Goal: Check status: Check status

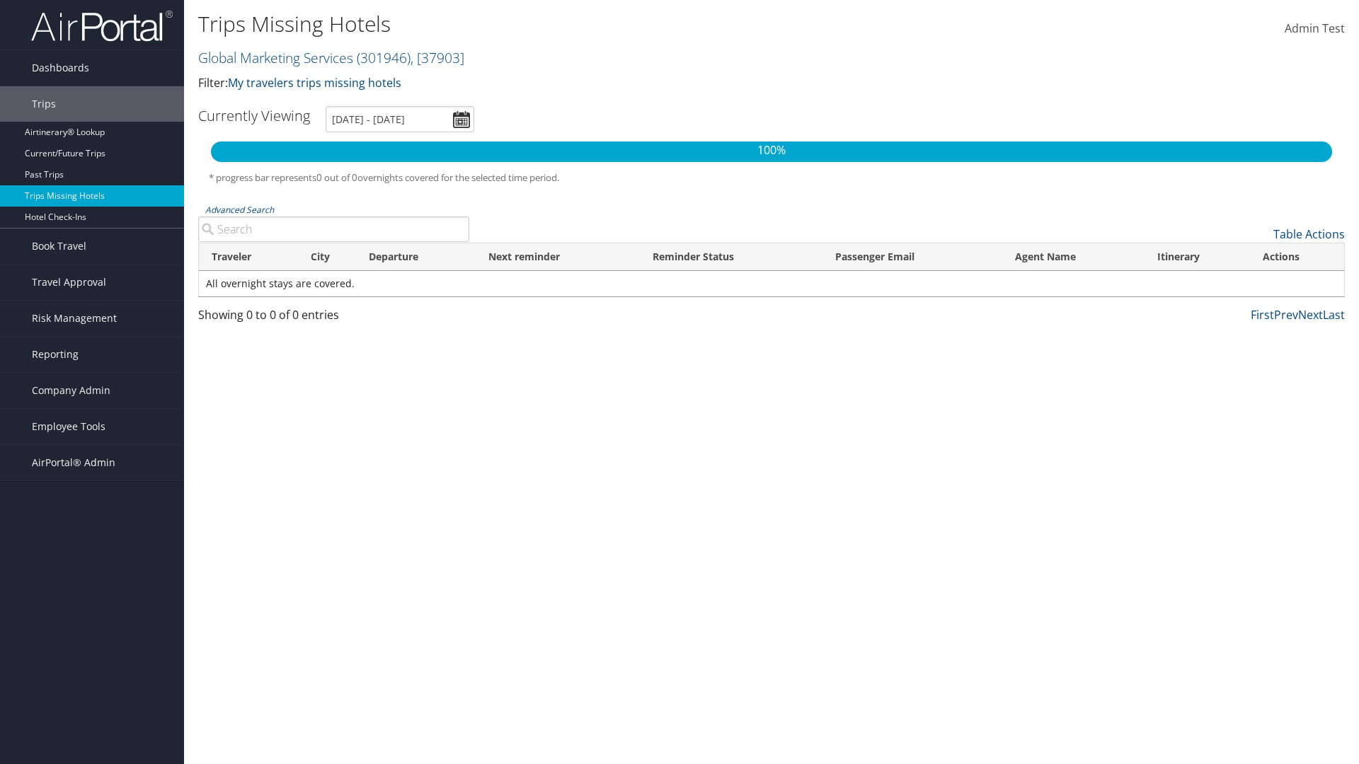
click at [274, 57] on link "Global Marketing Services ( 301946 ) , [ 37903 ]" at bounding box center [331, 57] width 266 height 19
click at [0, 0] on input "search" at bounding box center [0, 0] width 0 height 0
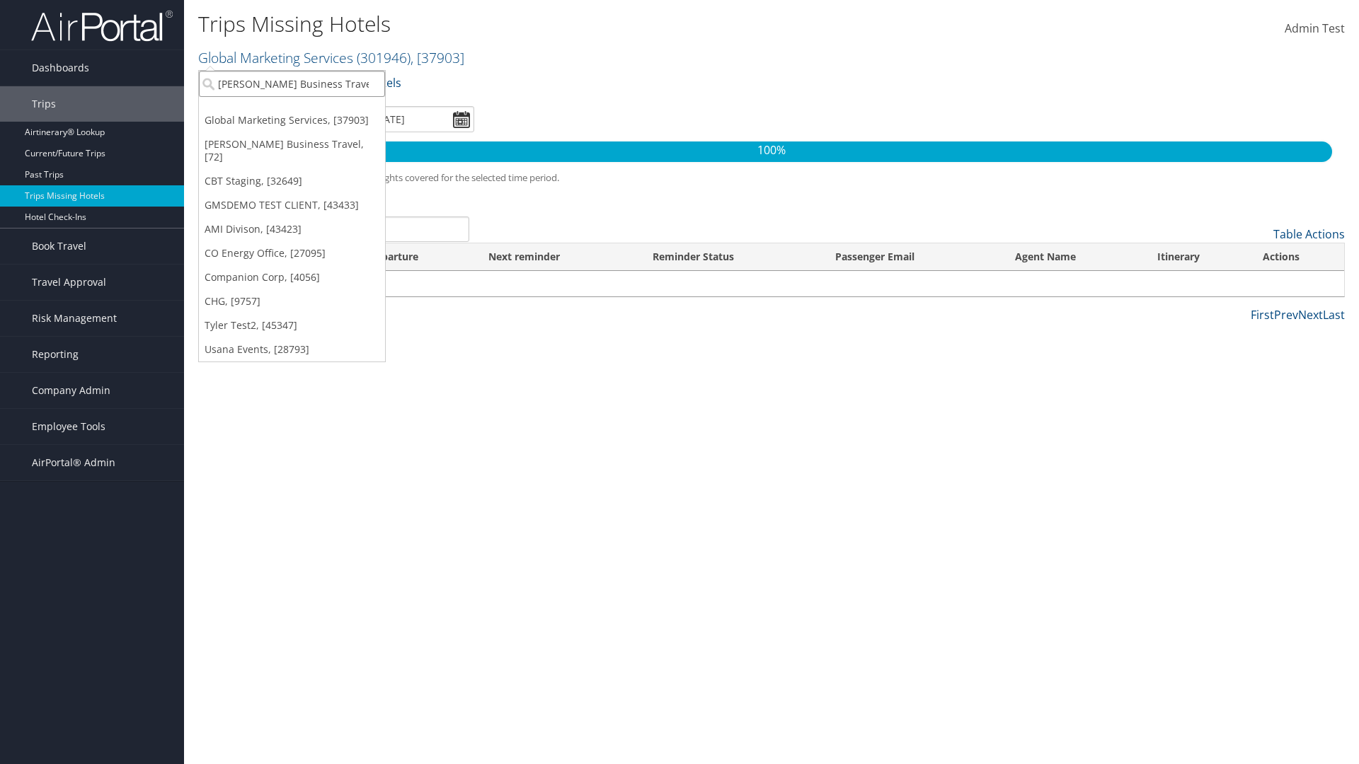
type input "[PERSON_NAME] Business Travel"
click at [311, 122] on div "Account" at bounding box center [311, 122] width 241 height 13
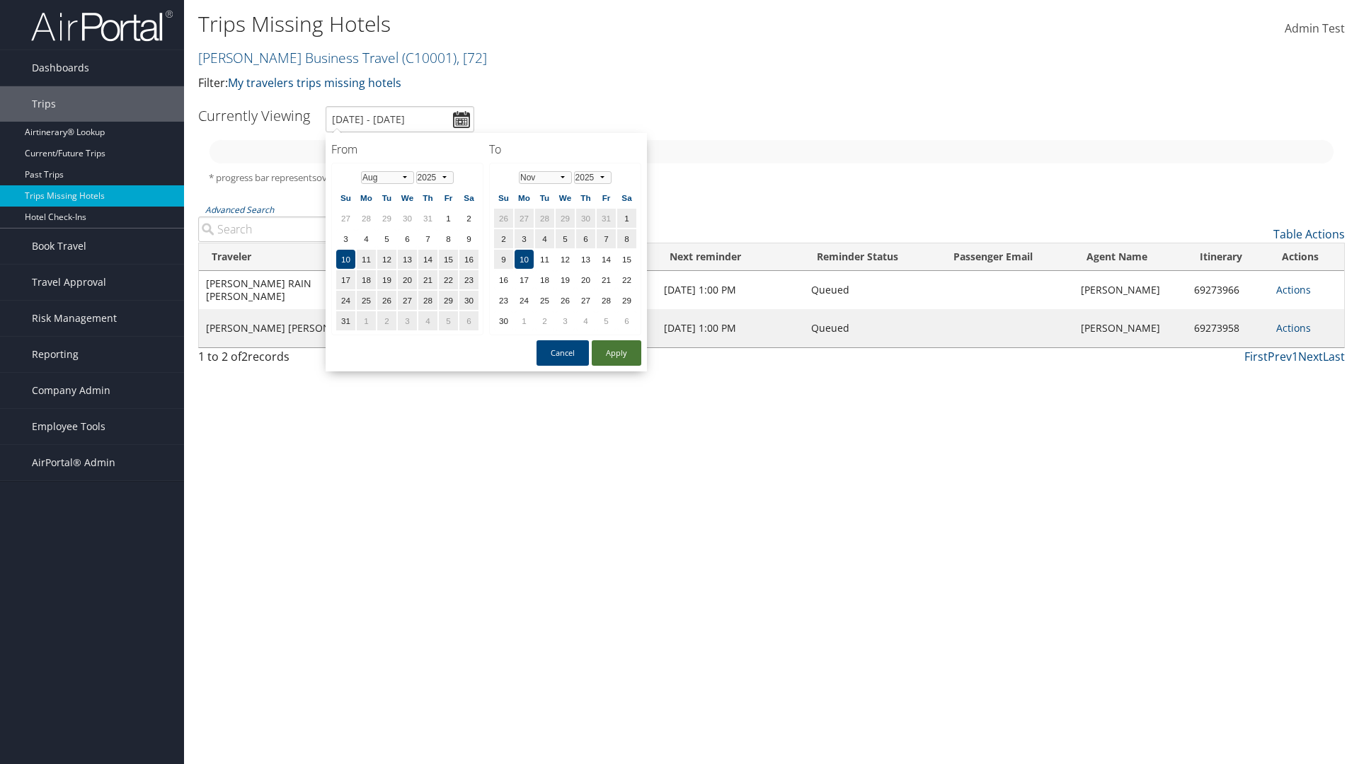
click at [616, 353] on button "Apply" at bounding box center [617, 352] width 50 height 25
type input "1/1/2025 - 3/31/2025"
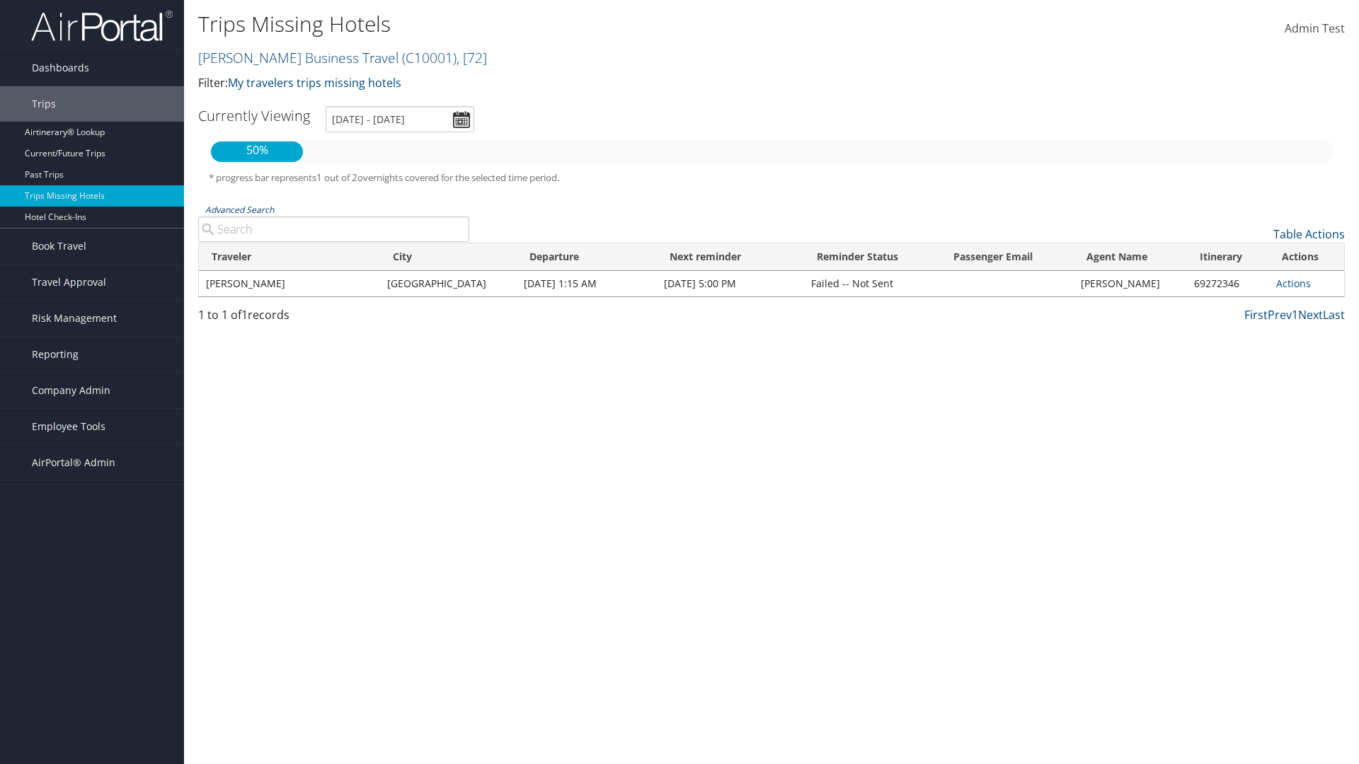
click at [239, 210] on link "Advanced Search" at bounding box center [239, 210] width 69 height 12
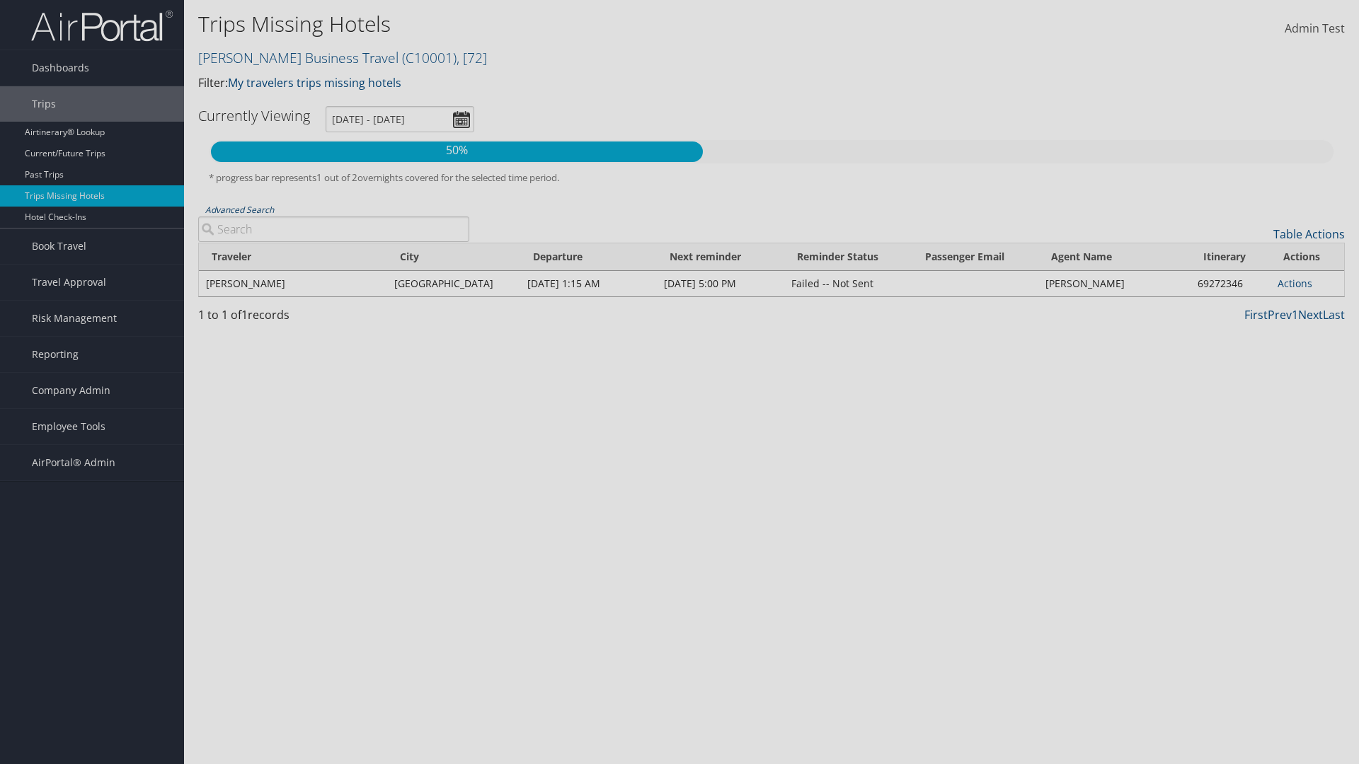
type input "Rio De Janeiro"
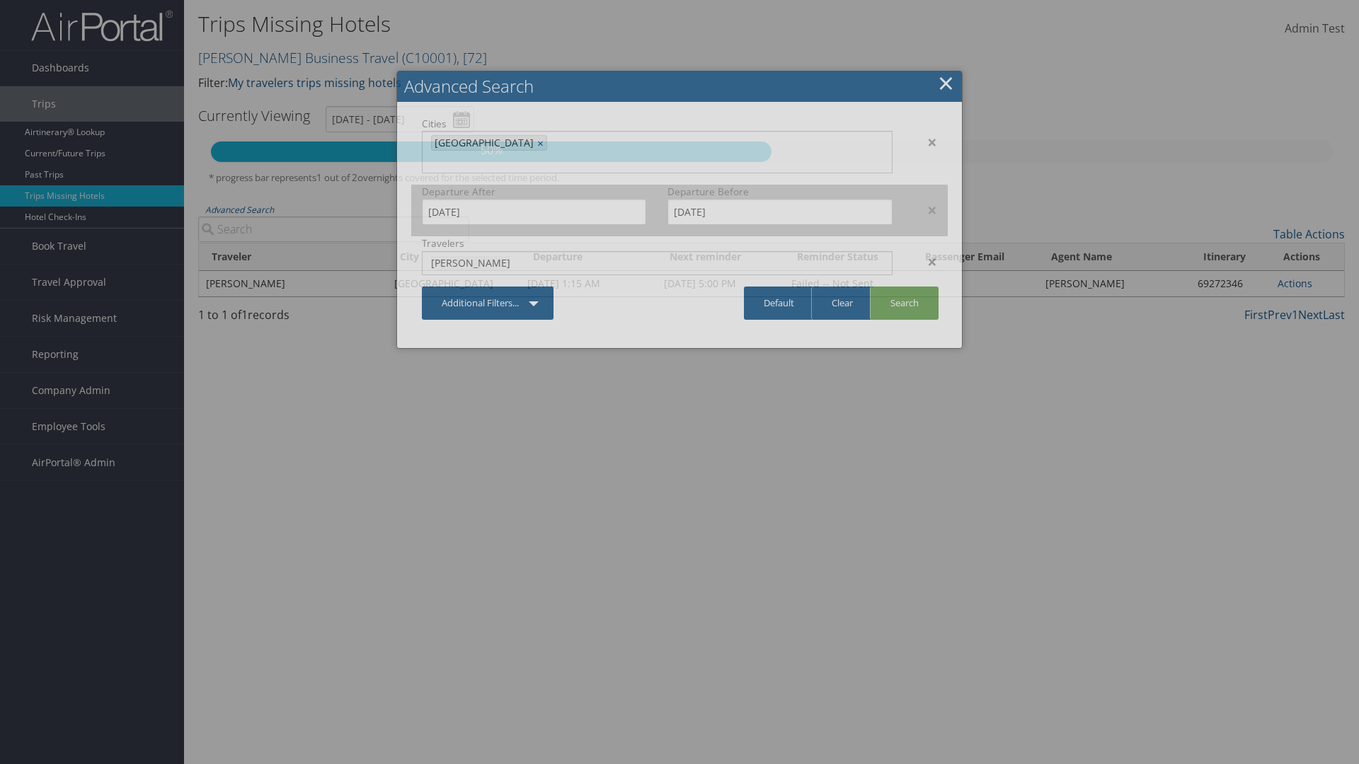
type input "CLAYTON"
click at [534, 199] on input "1/1/2025" at bounding box center [534, 212] width 224 height 26
type input "CLAYTON"
type input "11/01/2024"
click at [780, 199] on input "3/31/2025" at bounding box center [779, 212] width 224 height 26
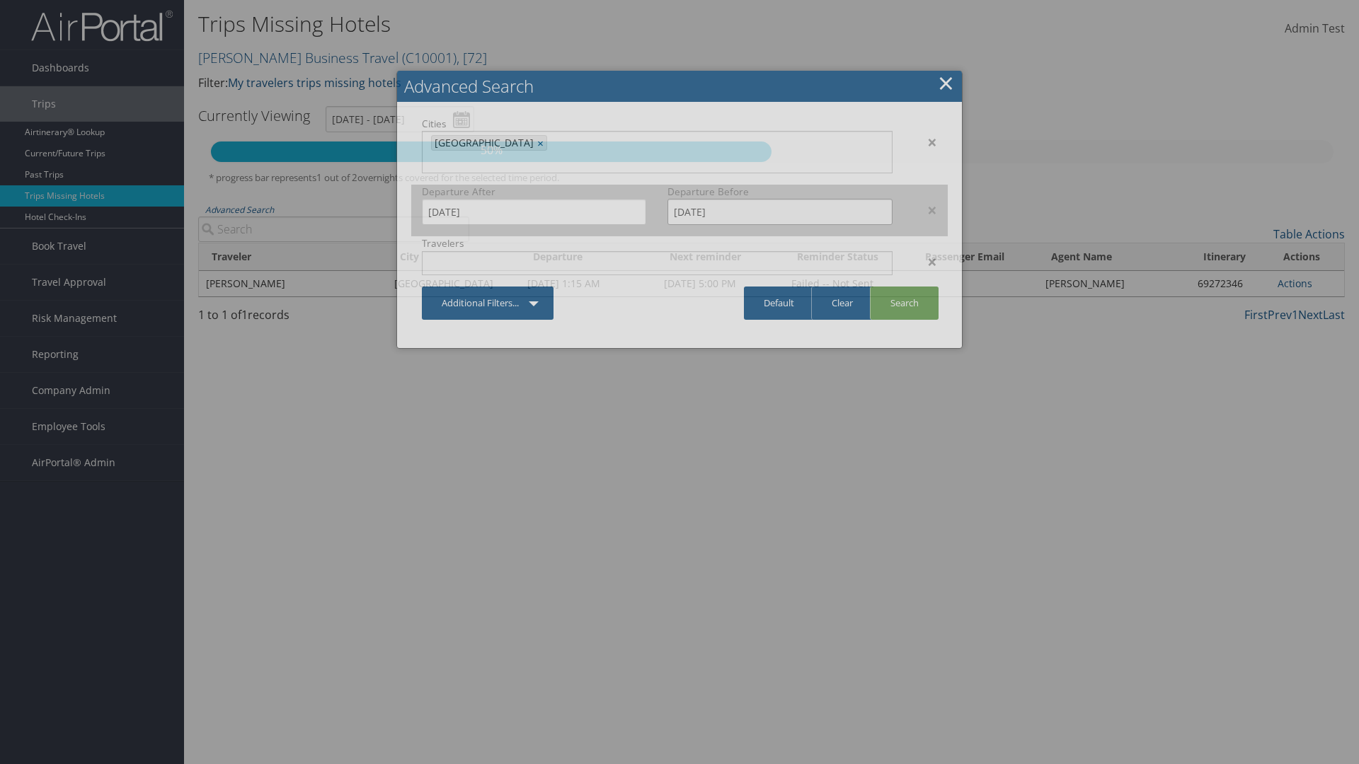
type input "02/15/2025"
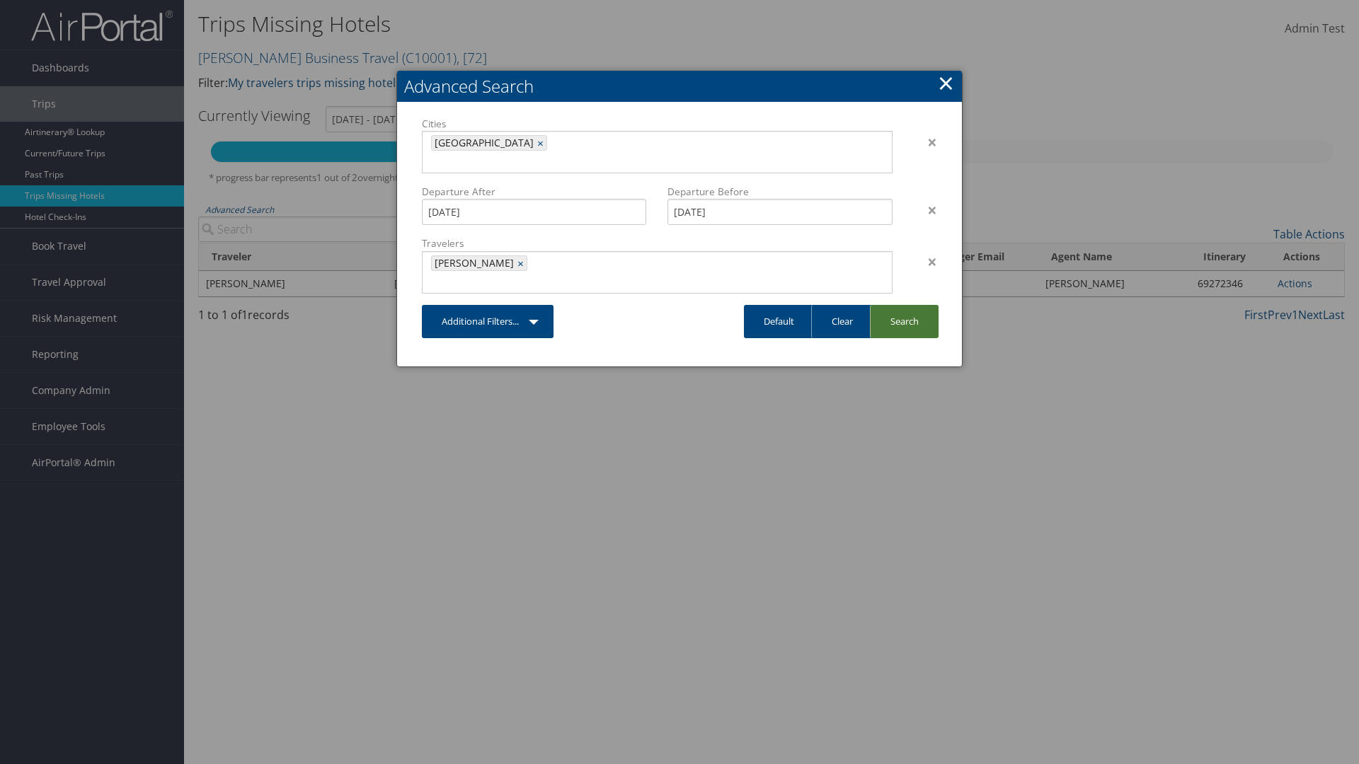
click at [904, 305] on link "Search" at bounding box center [904, 321] width 69 height 33
type input "11/1/2024 - 2/15/2025"
